Goal: Task Accomplishment & Management: Manage account settings

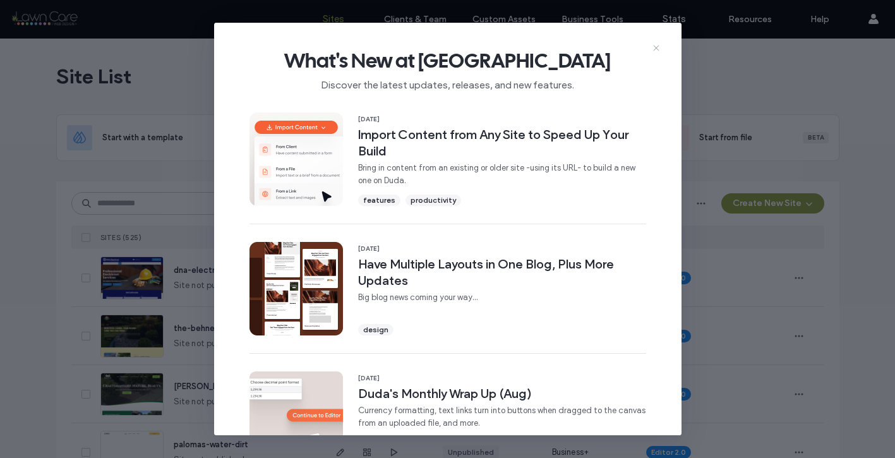
click at [655, 45] on icon at bounding box center [656, 48] width 10 height 10
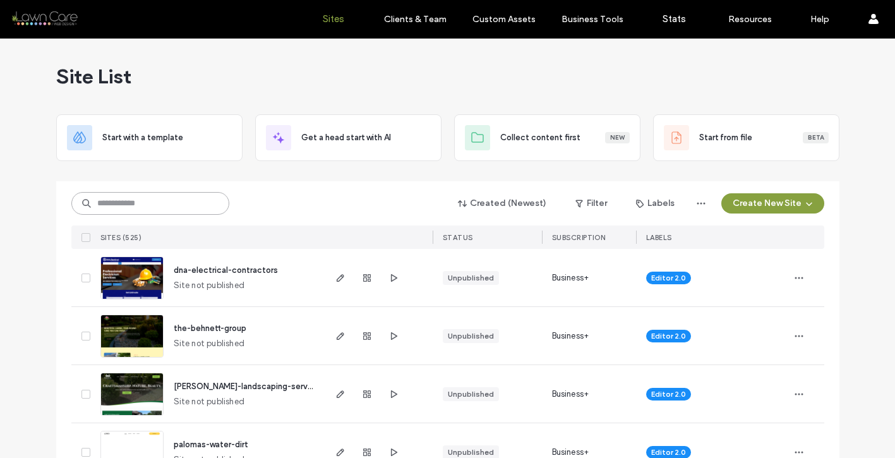
click at [147, 203] on input at bounding box center [150, 203] width 158 height 23
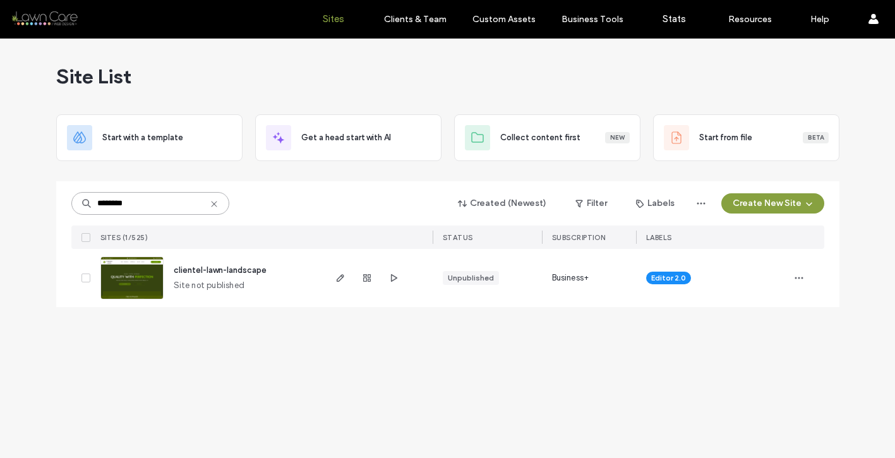
type input "********"
click at [235, 272] on span "clientel-lawn-landscape" at bounding box center [220, 269] width 93 height 9
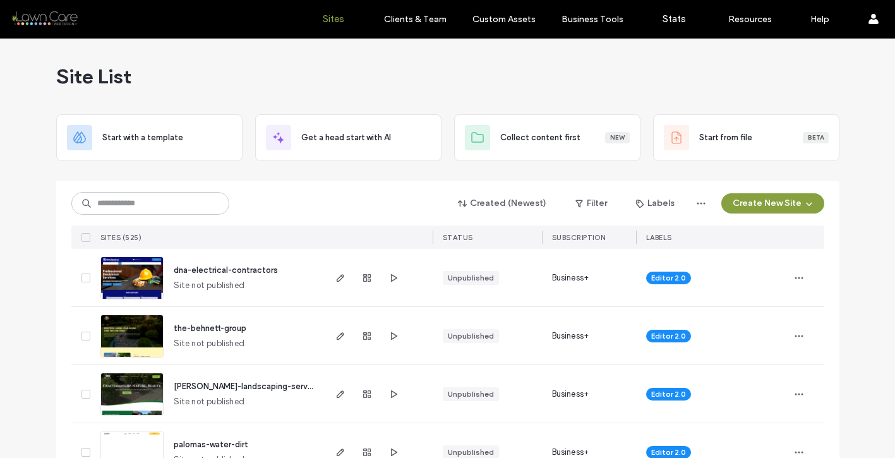
click at [159, 215] on div "Created (Newest) Filter Labels Create New Site SITES (525) STATUS SUBSCRIPTION …" at bounding box center [447, 215] width 753 height 68
click at [159, 206] on input at bounding box center [150, 203] width 158 height 23
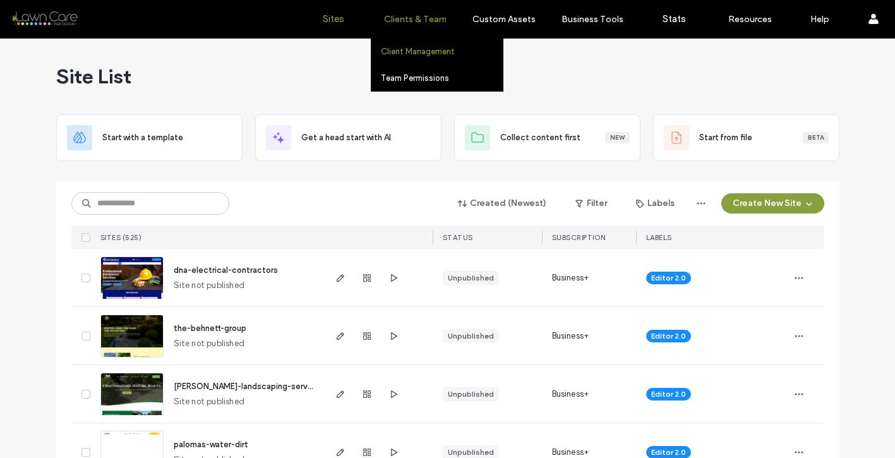
click at [433, 54] on label "Client Management" at bounding box center [418, 51] width 74 height 9
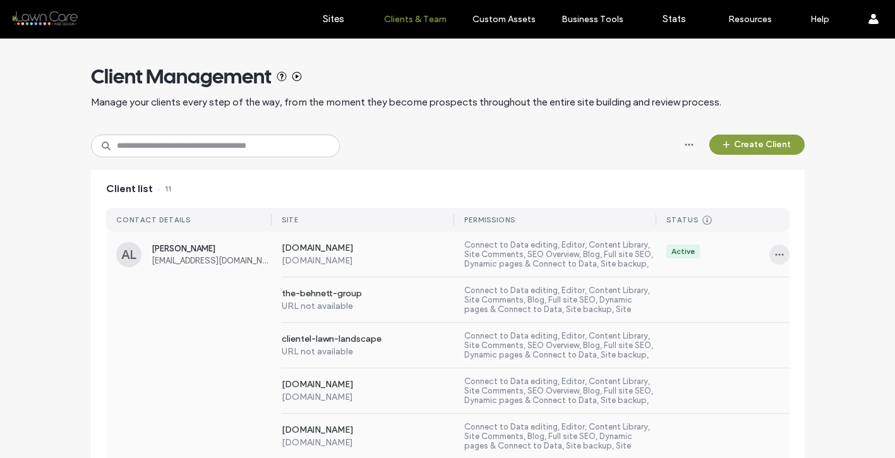
click at [775, 255] on icon "button" at bounding box center [780, 255] width 10 height 10
click at [803, 286] on span "Sites & Permissions" at bounding box center [826, 287] width 71 height 13
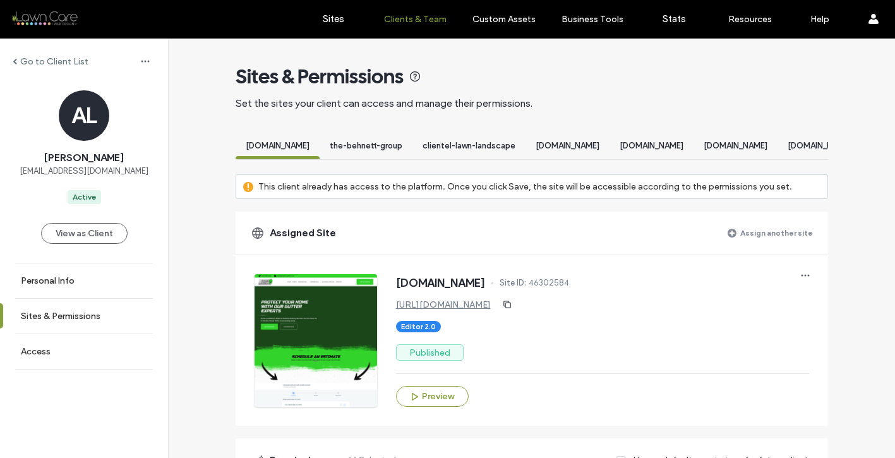
click at [738, 237] on div "Assign another site" at bounding box center [770, 233] width 85 height 23
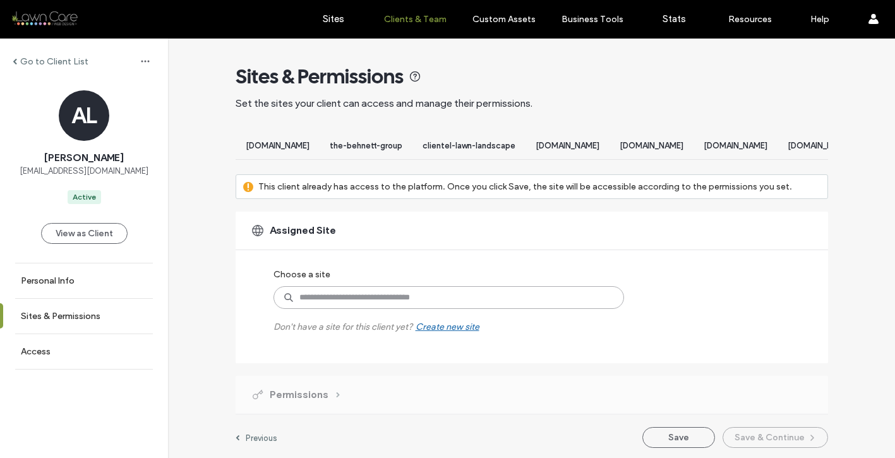
click at [555, 302] on input at bounding box center [449, 297] width 351 height 23
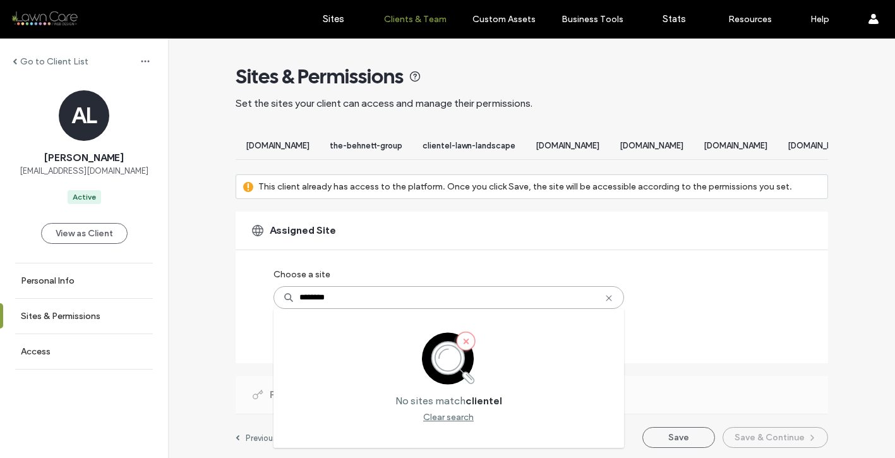
scroll to position [14, 0]
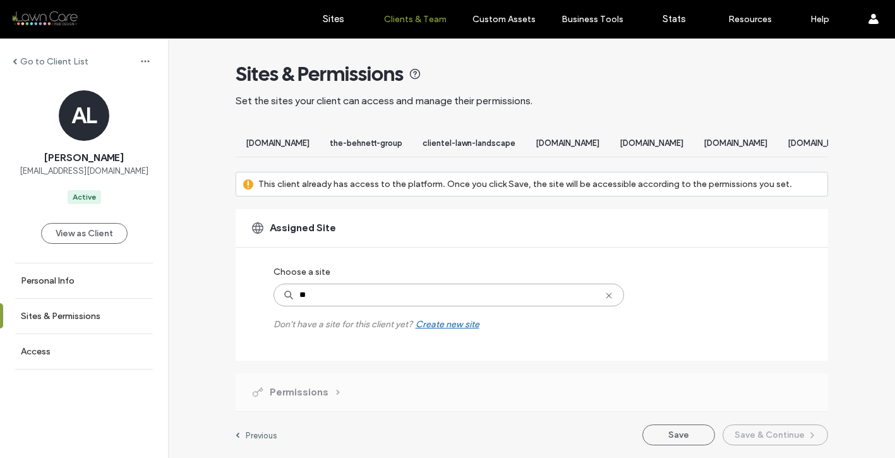
type input "*"
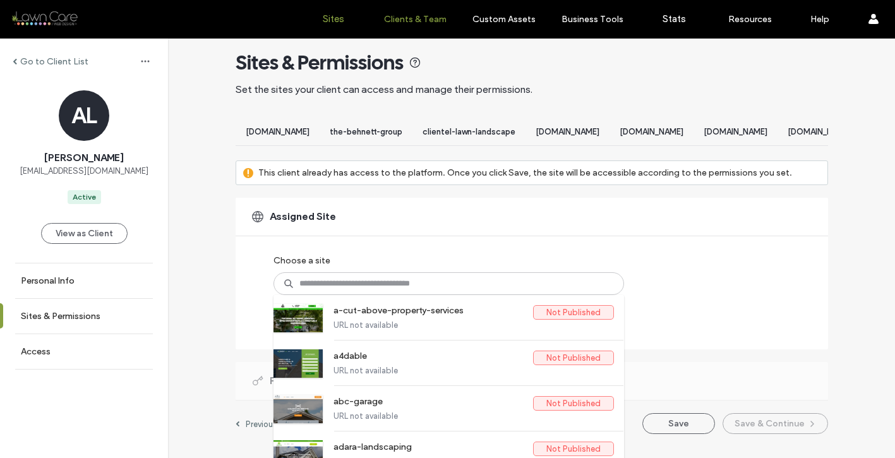
click at [332, 17] on label "Sites" at bounding box center [333, 18] width 21 height 11
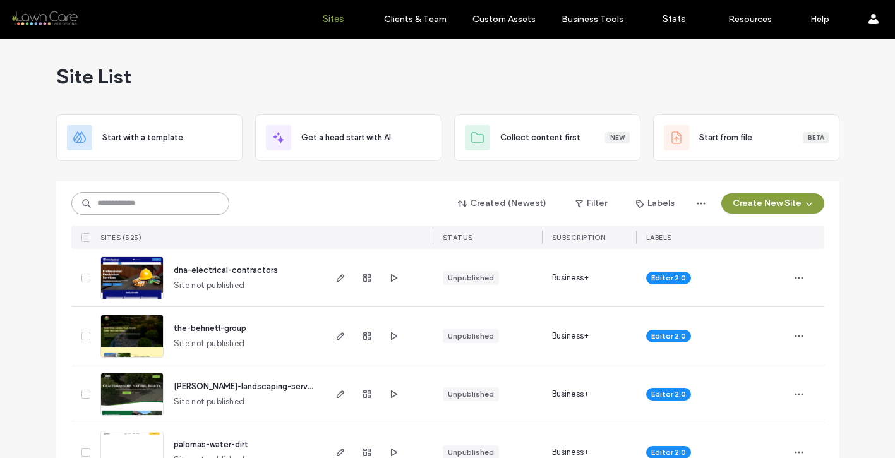
click at [161, 213] on input at bounding box center [150, 203] width 158 height 23
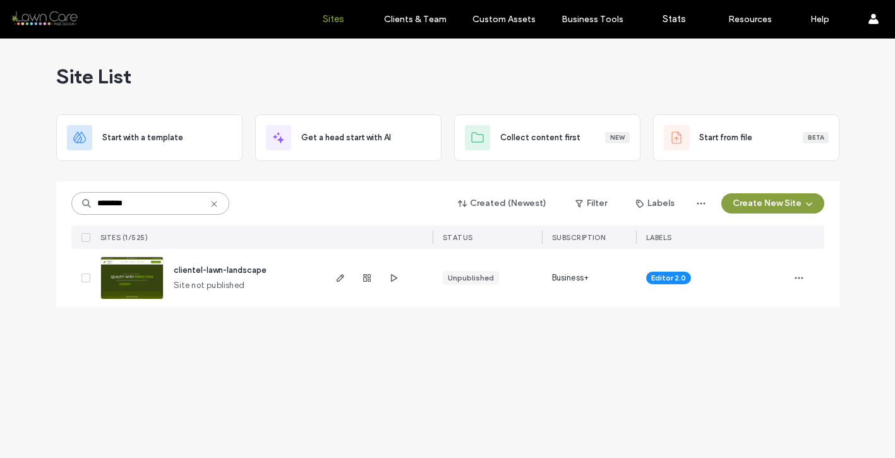
type input "********"
